Goal: Task Accomplishment & Management: Complete application form

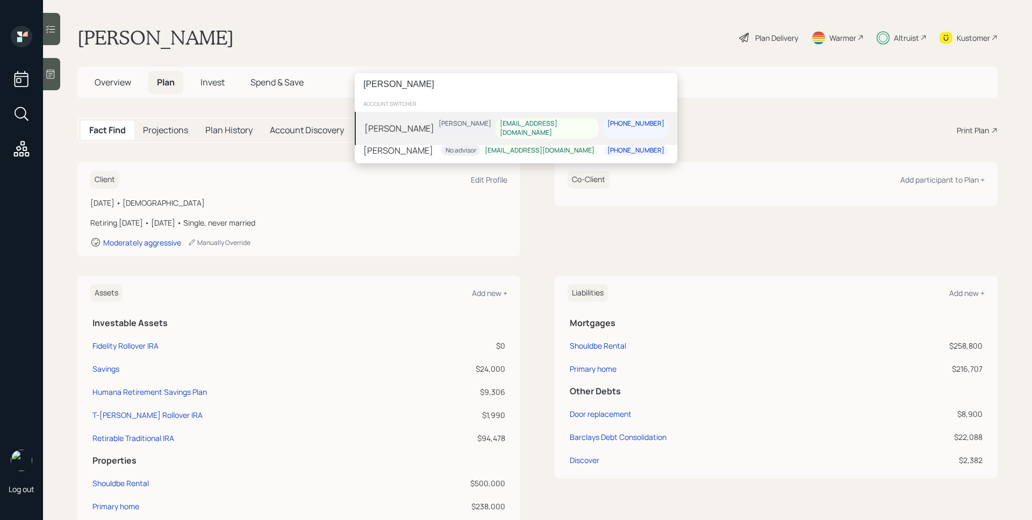
type input "[PERSON_NAME]"
click at [445, 120] on div "[PERSON_NAME] [PERSON_NAME] [EMAIL_ADDRESS][DOMAIN_NAME] [PHONE_NUMBER]" at bounding box center [516, 128] width 322 height 33
